Goal: Find specific page/section: Find specific page/section

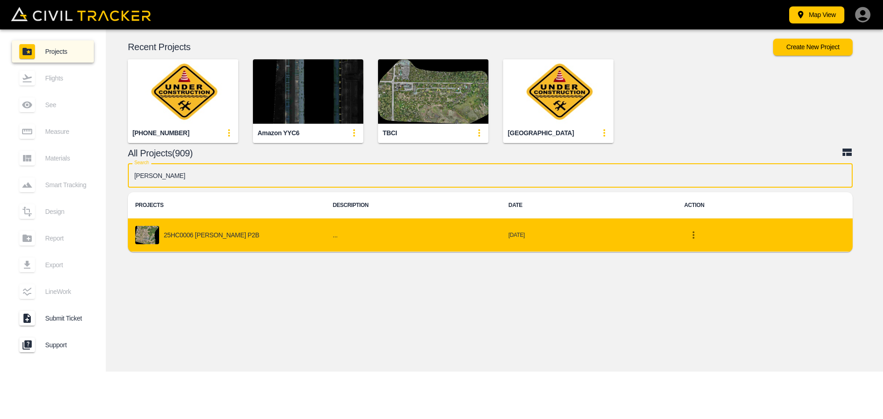
type input "[PERSON_NAME]"
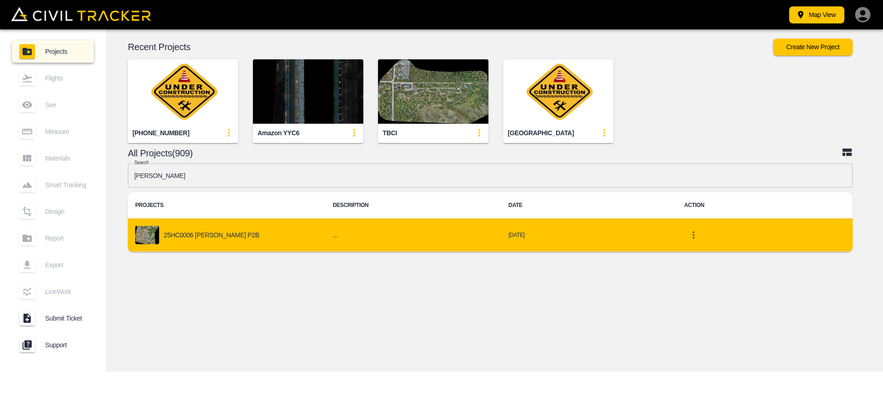
click at [202, 238] on p "25HC0006 [PERSON_NAME] P2B" at bounding box center [212, 234] width 96 height 7
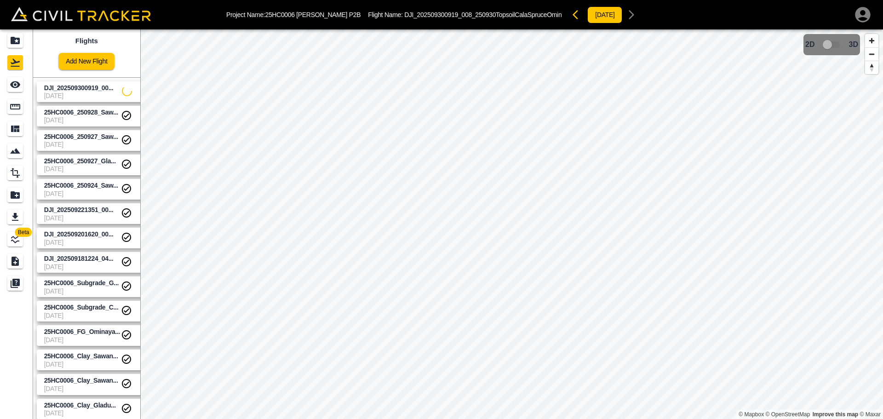
click at [69, 95] on span "[DATE]" at bounding box center [83, 95] width 78 height 7
click at [13, 87] on icon "See" at bounding box center [15, 84] width 10 height 7
